Goal: Entertainment & Leisure: Consume media (video, audio)

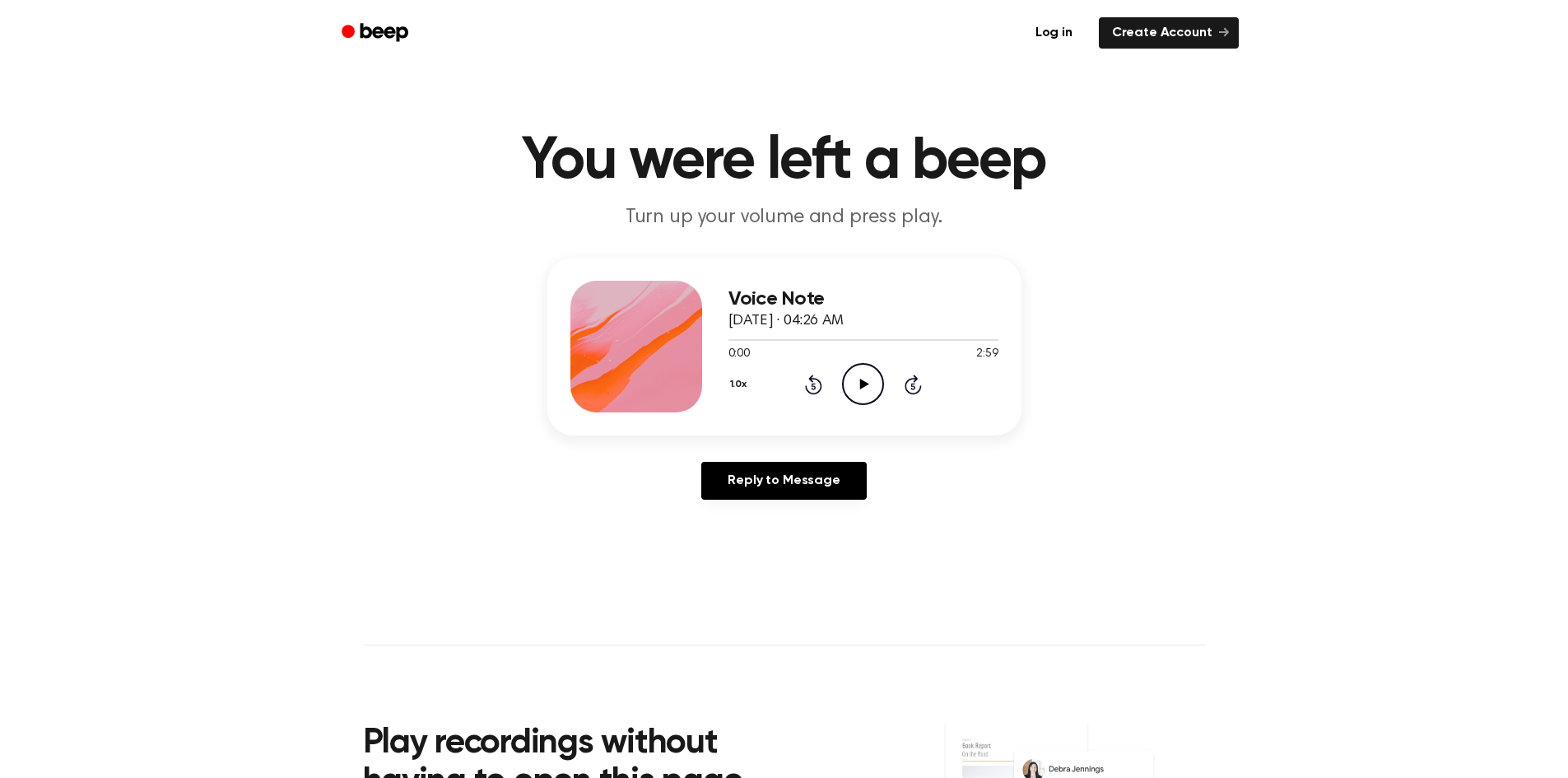
click at [864, 389] on icon "Play Audio" at bounding box center [863, 383] width 42 height 42
click at [856, 388] on icon "Pause Audio" at bounding box center [863, 383] width 42 height 42
click at [856, 388] on icon "Play Audio" at bounding box center [863, 383] width 42 height 42
click at [865, 388] on icon at bounding box center [863, 384] width 8 height 10
click at [995, 458] on div "Voice Note [DATE] · 04:26 AM 0:49 2:59 Your browser does not support the [objec…" at bounding box center [784, 385] width 1528 height 255
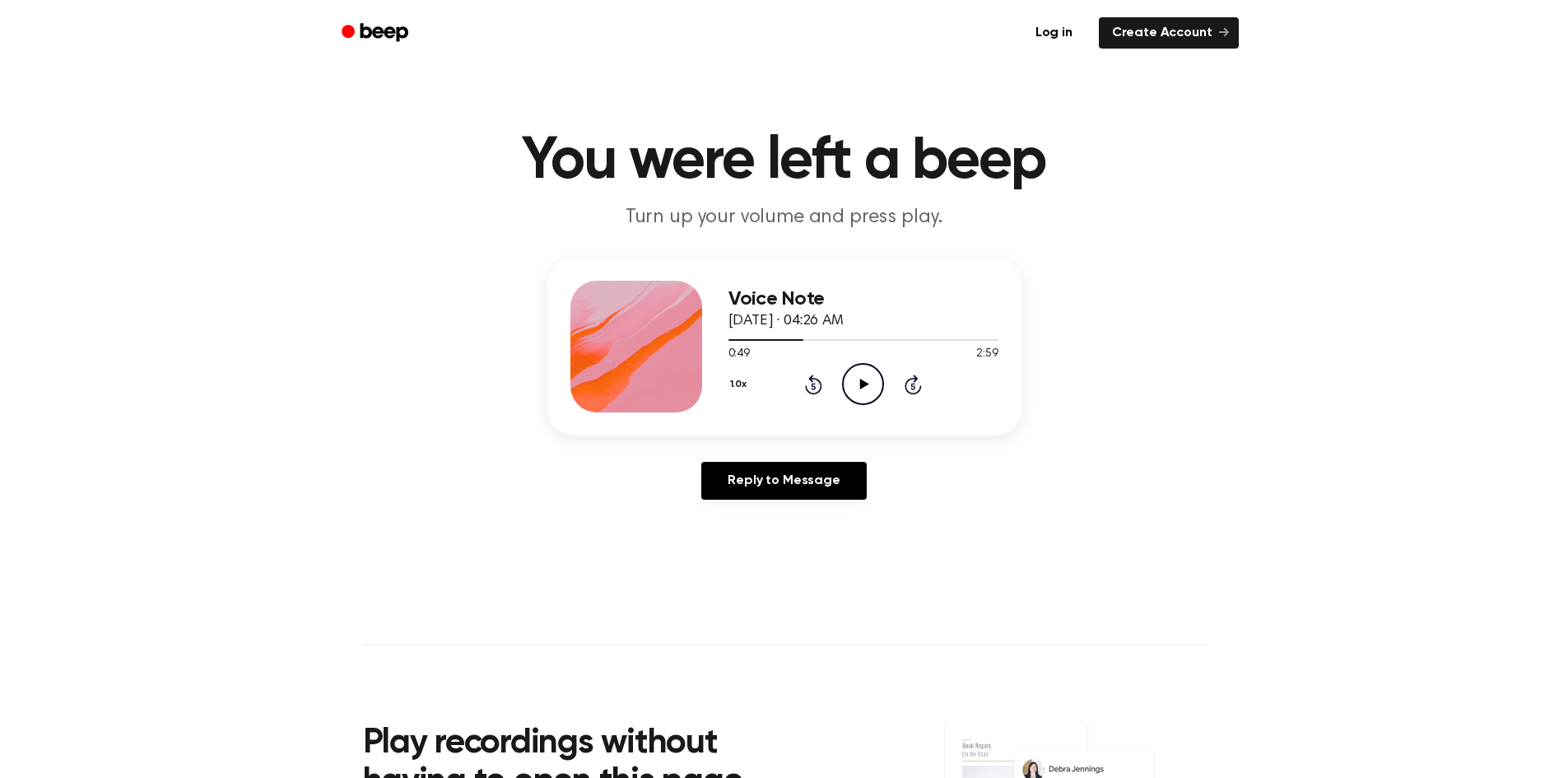
click at [879, 379] on icon "Play Audio" at bounding box center [863, 383] width 42 height 42
click at [864, 380] on icon at bounding box center [863, 384] width 8 height 10
click at [863, 380] on icon "Play Audio" at bounding box center [863, 383] width 42 height 42
click at [860, 386] on icon at bounding box center [863, 384] width 8 height 10
click at [866, 386] on icon "Play Audio" at bounding box center [863, 383] width 42 height 42
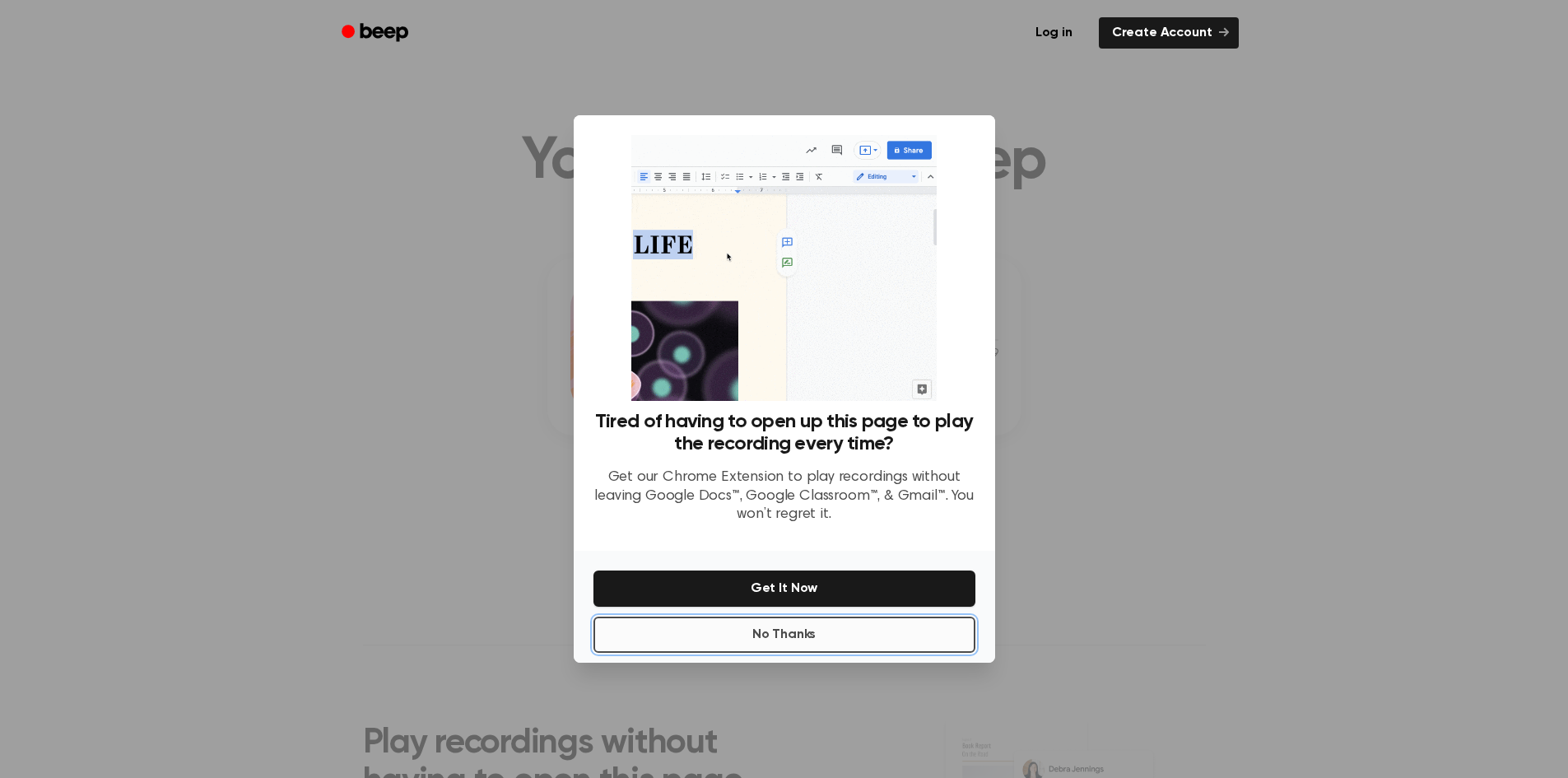
click at [802, 633] on button "No Thanks" at bounding box center [784, 635] width 382 height 36
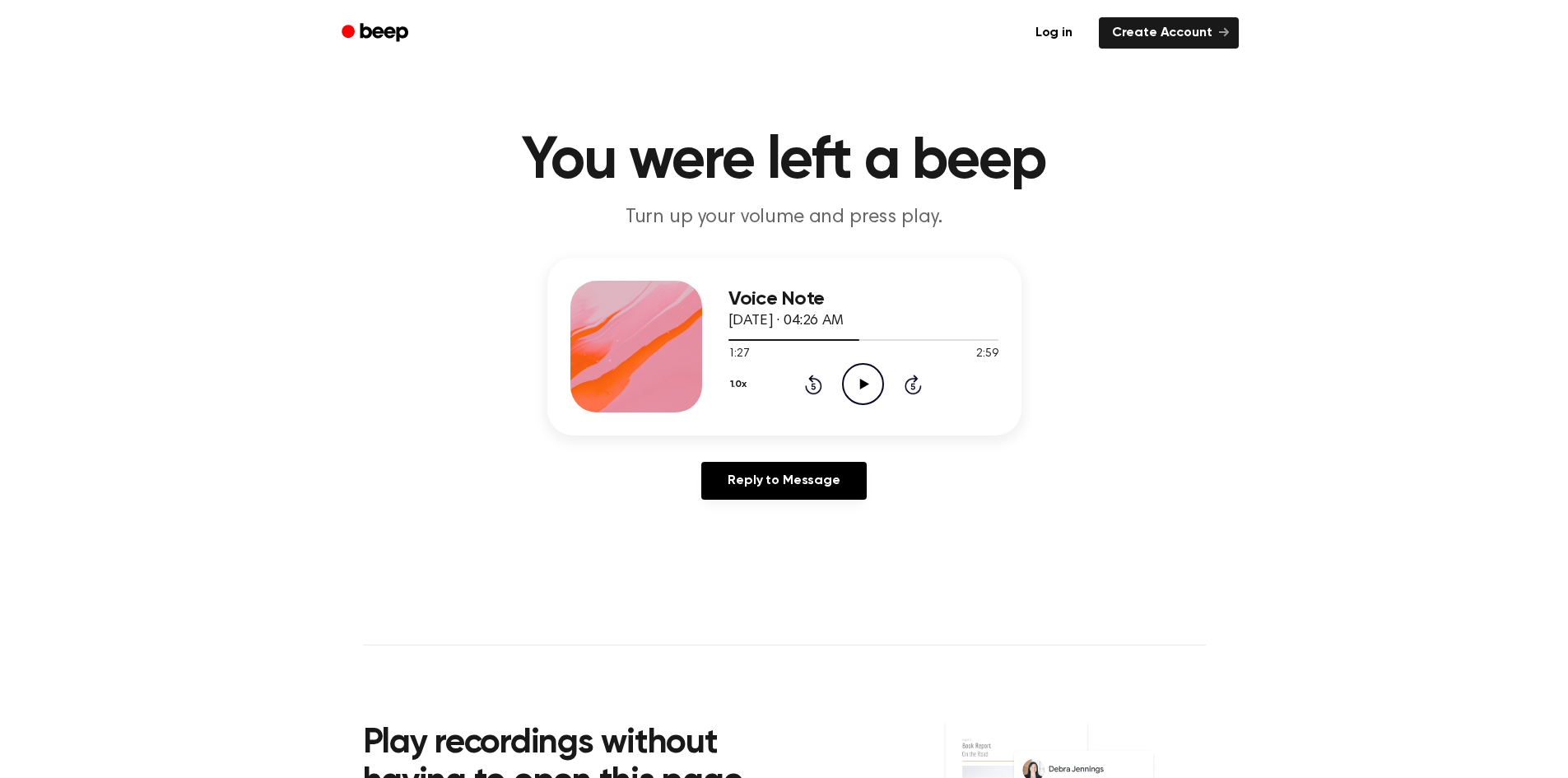
click at [860, 388] on icon "Play Audio" at bounding box center [863, 383] width 42 height 42
click at [868, 382] on icon "Pause Audio" at bounding box center [863, 383] width 42 height 42
click at [868, 382] on icon "Play Audio" at bounding box center [863, 383] width 42 height 42
